Goal: Task Accomplishment & Management: Use online tool/utility

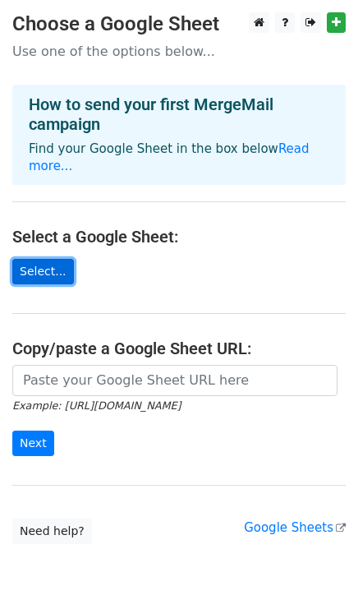
click at [34, 259] on link "Select..." at bounding box center [43, 271] width 62 height 25
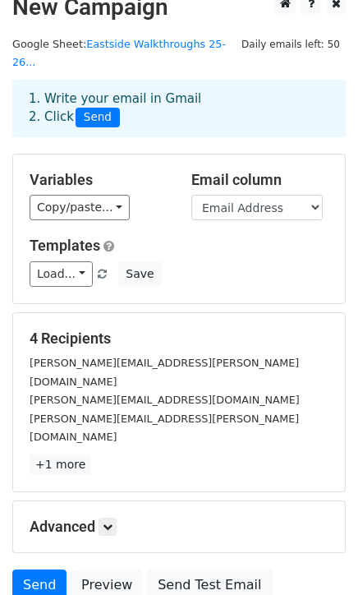
scroll to position [7, 0]
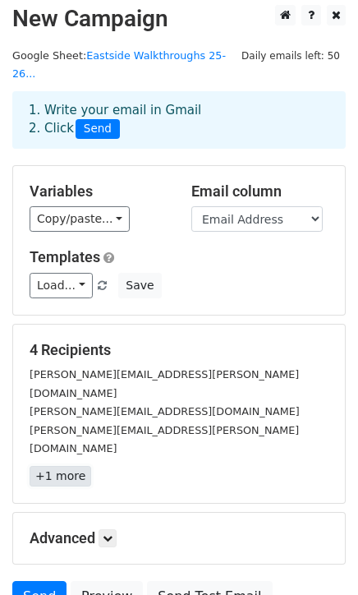
click at [62, 466] on link "+1 more" at bounding box center [61, 476] width 62 height 21
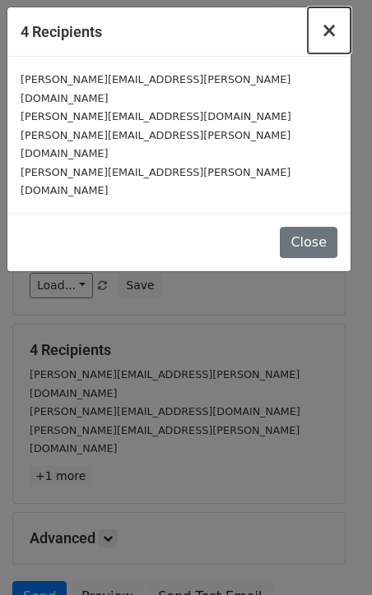
click at [333, 31] on span "×" at bounding box center [329, 30] width 16 height 23
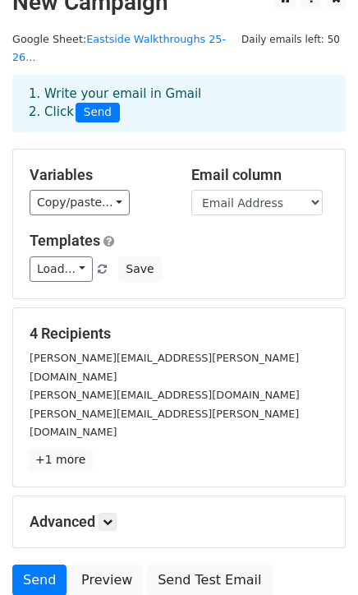
scroll to position [0, 0]
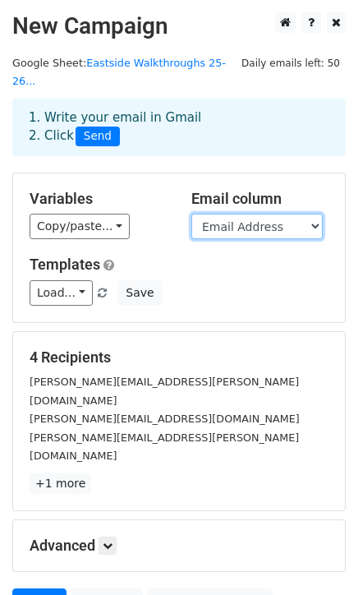
click at [300, 214] on select "Timestamp Email Address Email Grade Part of the Day Subject 2.1 Achieving Expec…" at bounding box center [258, 226] width 132 height 25
click at [355, 258] on main "New Campaign Daily emails left: 50 Google Sheet: Eastside Walkthroughs 25-26...…" at bounding box center [179, 320] width 358 height 616
click at [316, 214] on select "Timestamp Email Address Email Grade Part of the Day Subject 2.1 Achieving Expec…" at bounding box center [258, 226] width 132 height 25
click at [324, 152] on div "1. Write your email in Gmail 2. Click Send" at bounding box center [179, 140] width 358 height 66
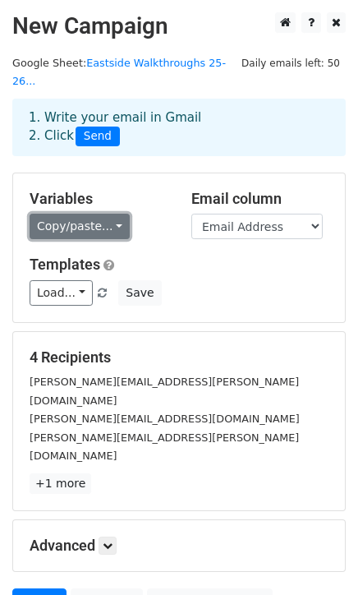
click at [104, 214] on link "Copy/paste..." at bounding box center [80, 226] width 100 height 25
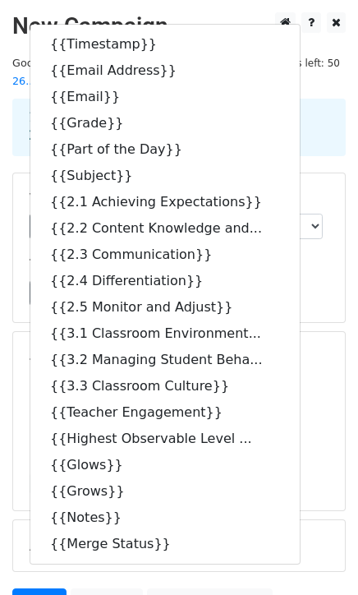
click at [326, 280] on div "Load... No templates saved Save" at bounding box center [179, 292] width 324 height 25
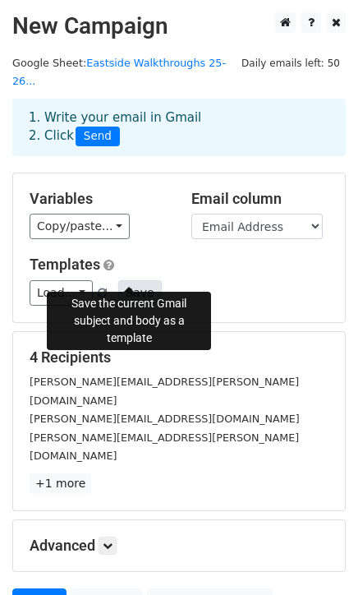
click at [125, 280] on button "Save" at bounding box center [139, 292] width 43 height 25
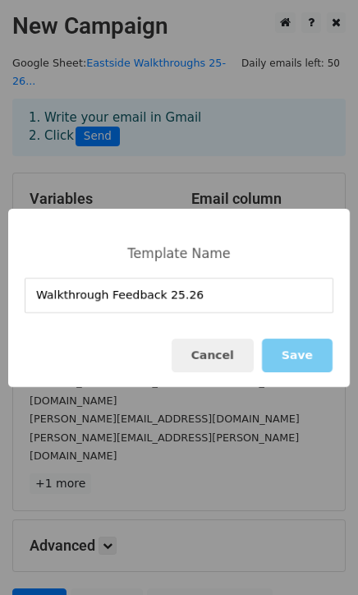
type input "Walkthrough Feedback 25.26"
click at [302, 361] on button "Save" at bounding box center [297, 356] width 71 height 34
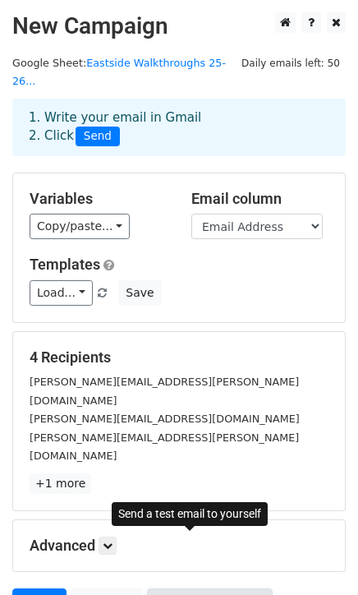
click at [178, 588] on link "Send Test Email" at bounding box center [209, 603] width 125 height 31
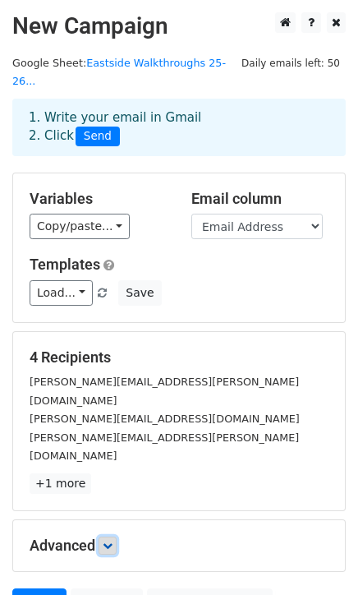
click at [117, 537] on link at bounding box center [108, 546] width 18 height 18
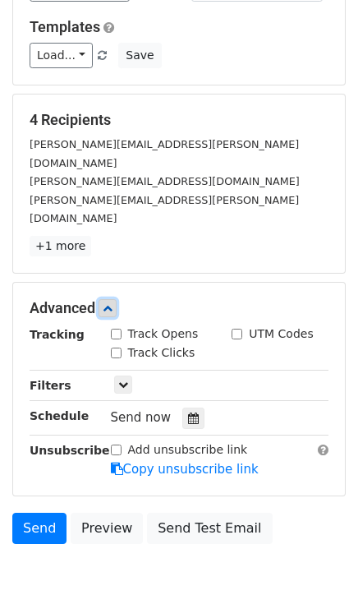
scroll to position [268, 0]
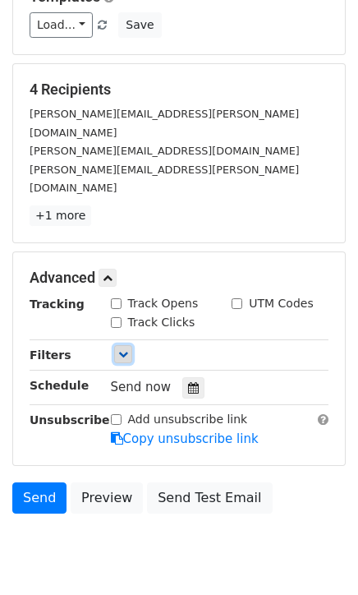
click at [123, 349] on icon at bounding box center [123, 354] width 10 height 10
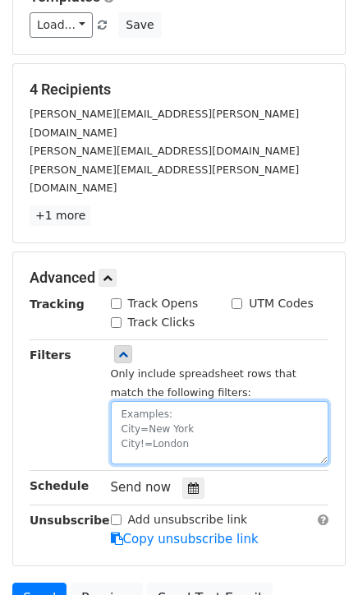
click at [160, 401] on textarea at bounding box center [220, 432] width 219 height 63
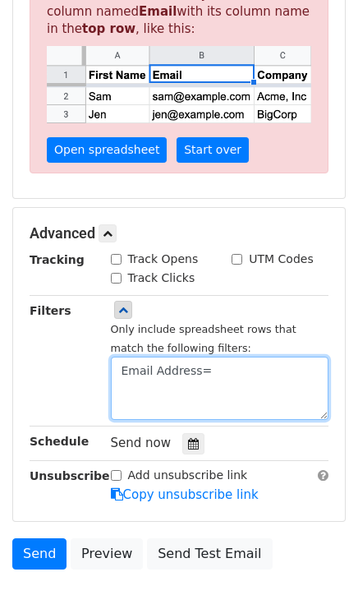
scroll to position [508, 0]
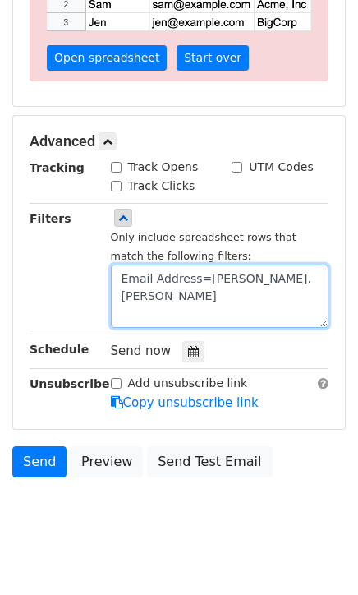
type textarea "Email Address=[PERSON_NAME].[PERSON_NAME]"
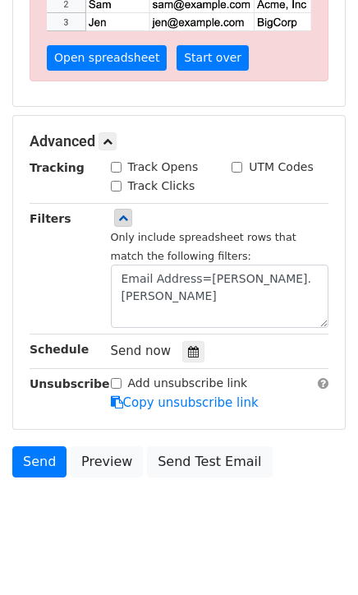
scroll to position [302, 0]
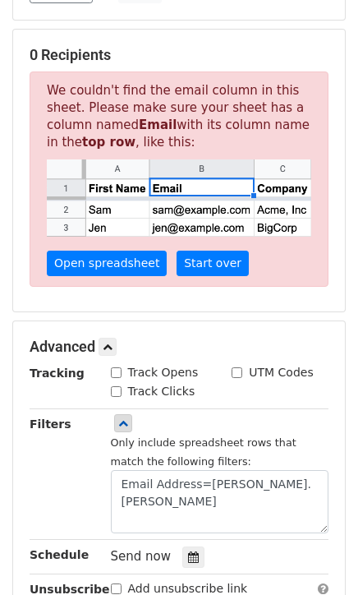
click at [200, 580] on label "Add unsubscribe link" at bounding box center [188, 588] width 120 height 17
click at [122, 584] on input "Add unsubscribe link" at bounding box center [116, 589] width 11 height 11
checkbox input "true"
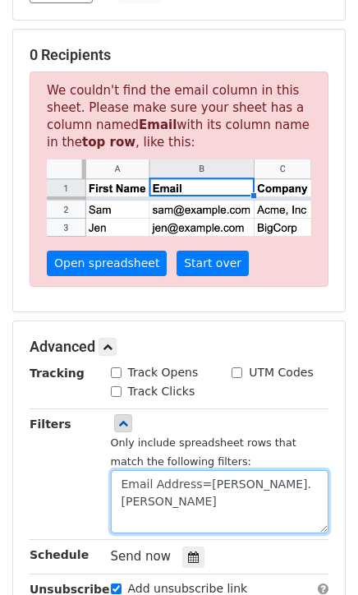
click at [275, 470] on textarea "Email Address=[PERSON_NAME].[PERSON_NAME]" at bounding box center [220, 501] width 219 height 63
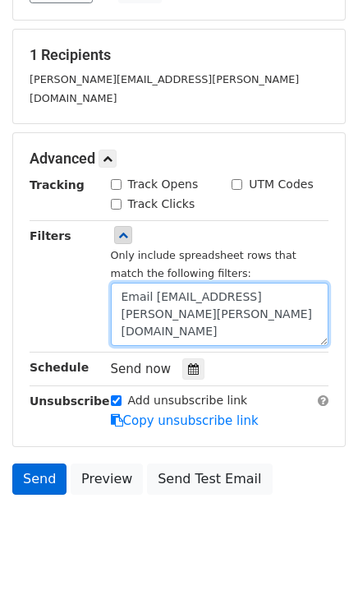
type textarea "Email [EMAIL_ADDRESS][PERSON_NAME][PERSON_NAME][DOMAIN_NAME]"
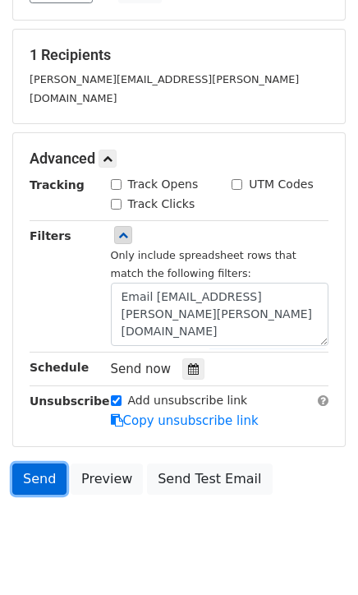
click at [39, 464] on link "Send" at bounding box center [39, 479] width 54 height 31
